Goal: Browse casually

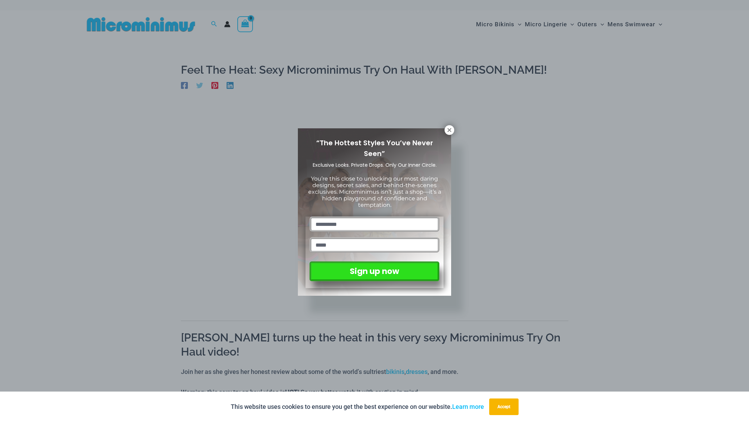
click at [199, 299] on div "“The Hottest Styles You’ve Never Seen” Exclusive Looks. Private Drops. Only Our…" at bounding box center [374, 211] width 749 height 422
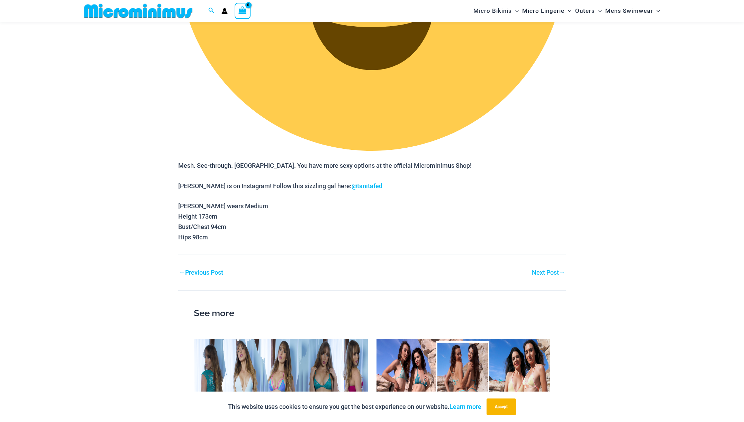
scroll to position [1368, 0]
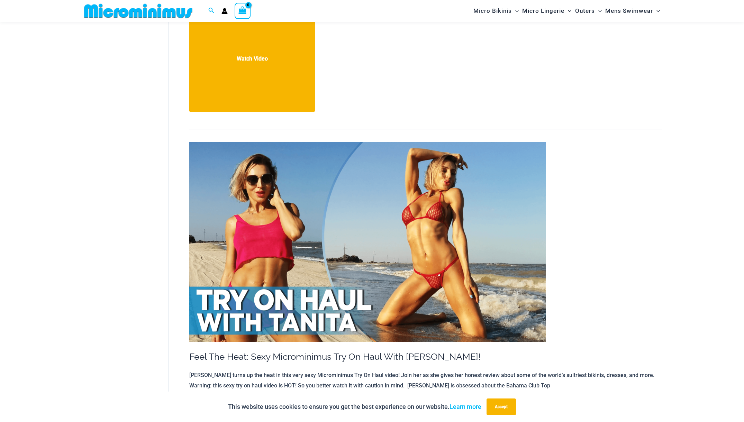
scroll to position [1870, 0]
